Goal: Information Seeking & Learning: Understand process/instructions

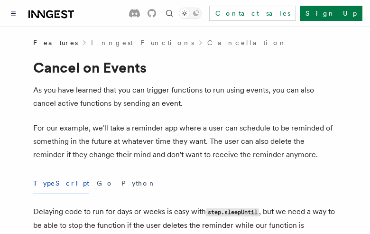
click at [49, 183] on button "TypeScript" at bounding box center [61, 183] width 56 height 21
click at [97, 183] on button "Go" at bounding box center [105, 183] width 17 height 21
